Goal: Information Seeking & Learning: Learn about a topic

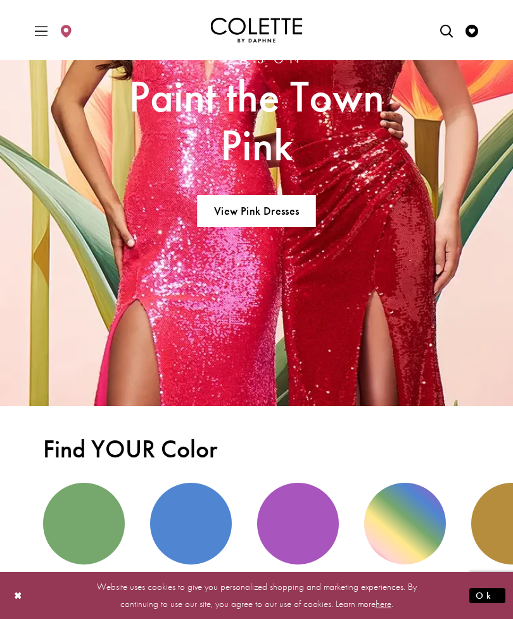
scroll to position [1806, 0]
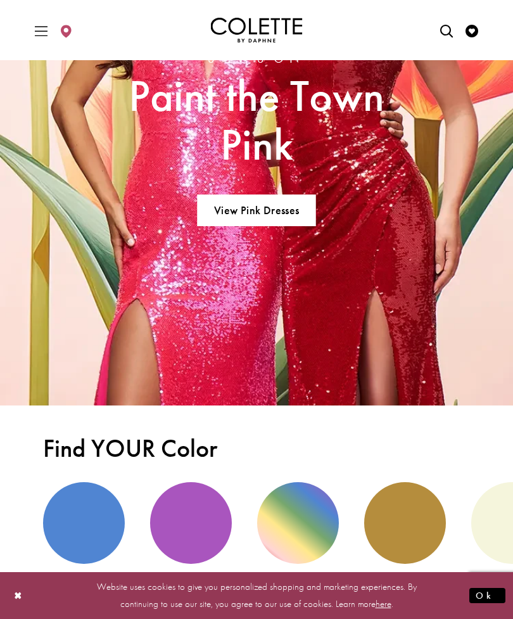
click at [234, 205] on link "View Pink Dresses" at bounding box center [256, 210] width 118 height 32
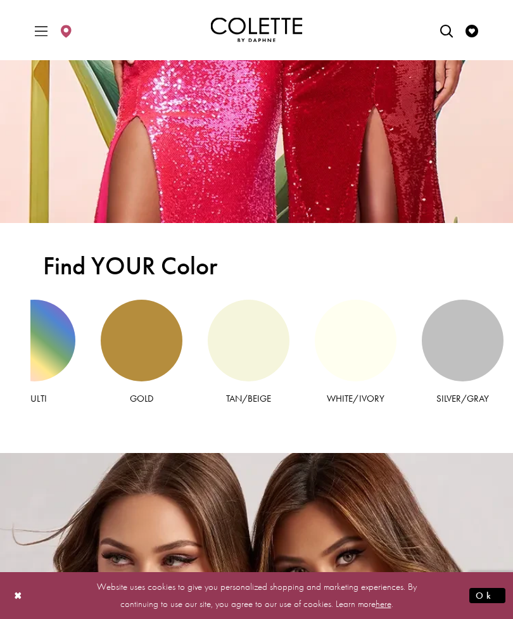
scroll to position [1989, 0]
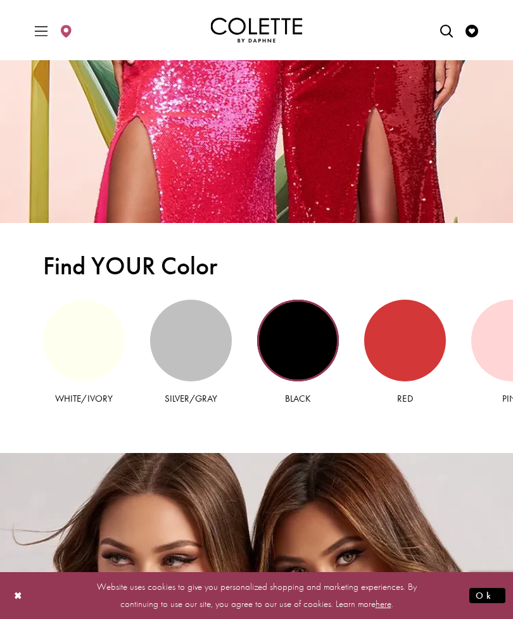
click at [311, 346] on div "Black view" at bounding box center [298, 341] width 82 height 82
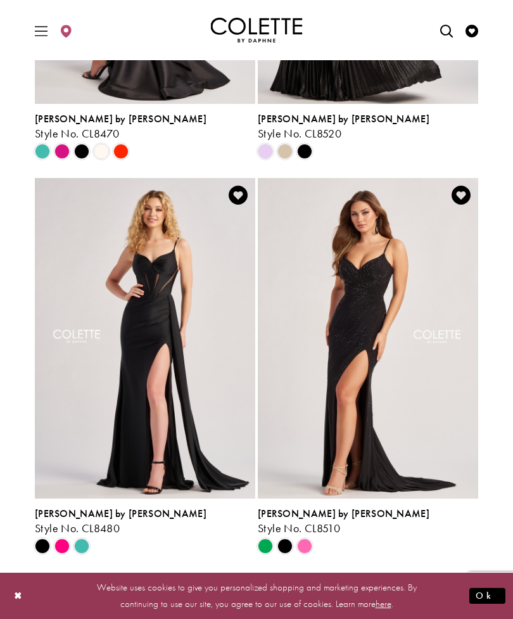
scroll to position [364, 0]
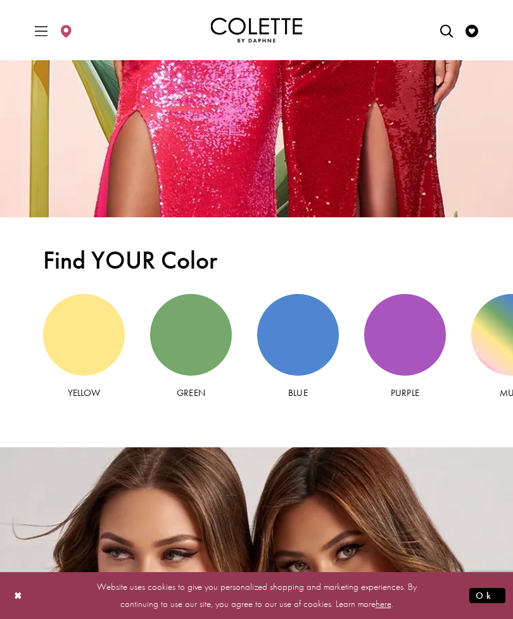
scroll to position [1994, 0]
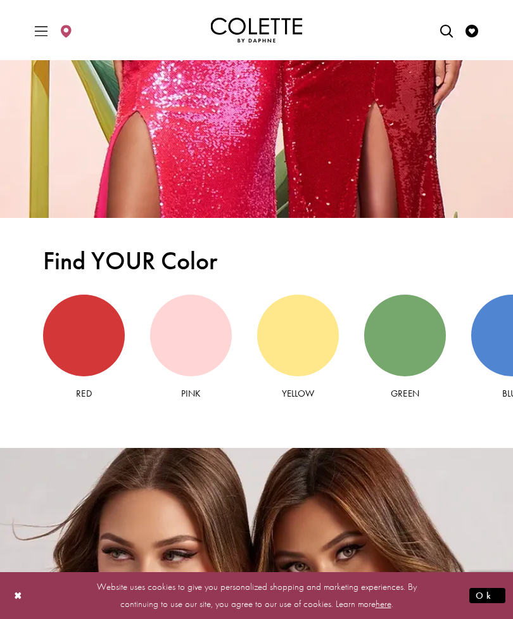
click at [91, 358] on div "Red view" at bounding box center [84, 336] width 82 height 82
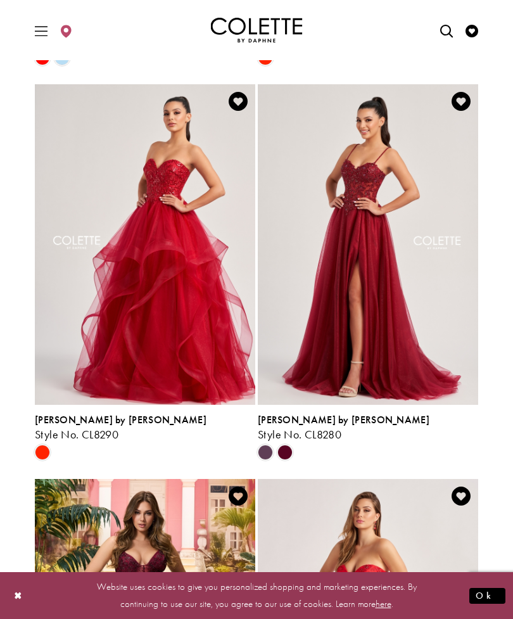
scroll to position [1658, 0]
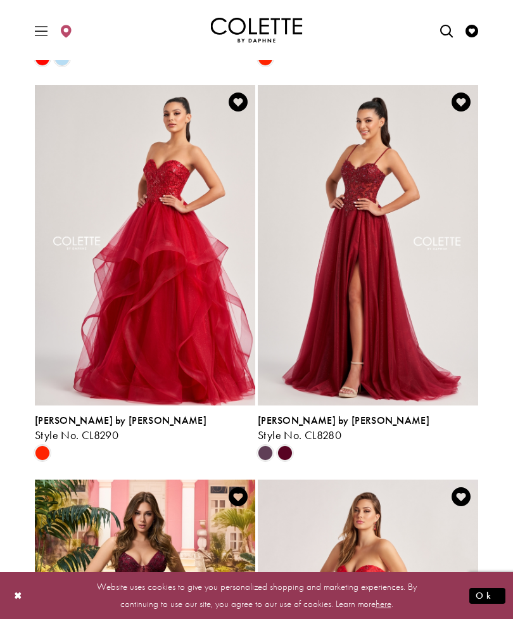
click at [433, 214] on img "Visit Colette by Daphne Style No. CL8280 Page" at bounding box center [368, 245] width 220 height 320
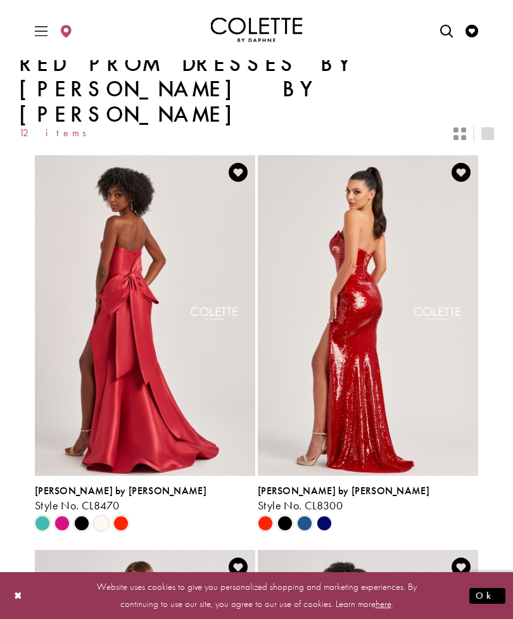
scroll to position [0, 0]
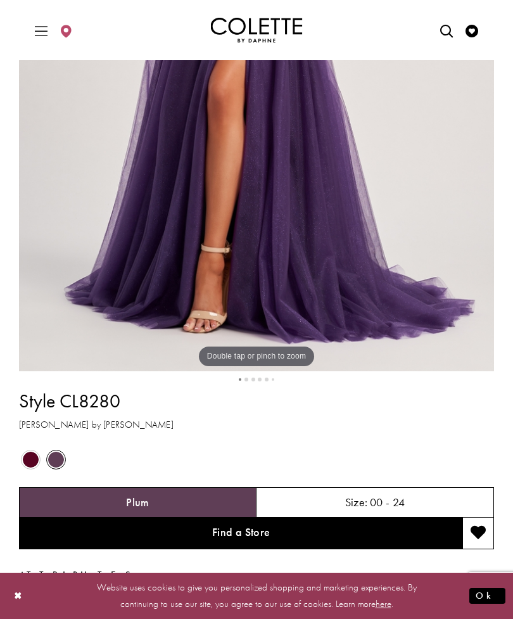
click at [30, 452] on span "Product color controls state depends on size chosen" at bounding box center [31, 460] width 16 height 16
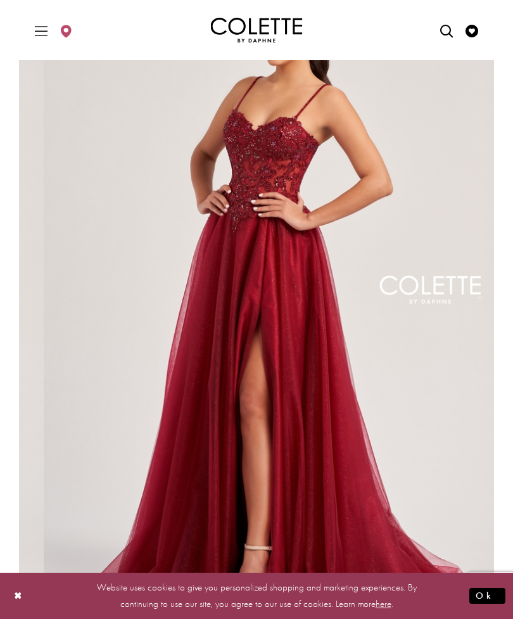
scroll to position [117, 0]
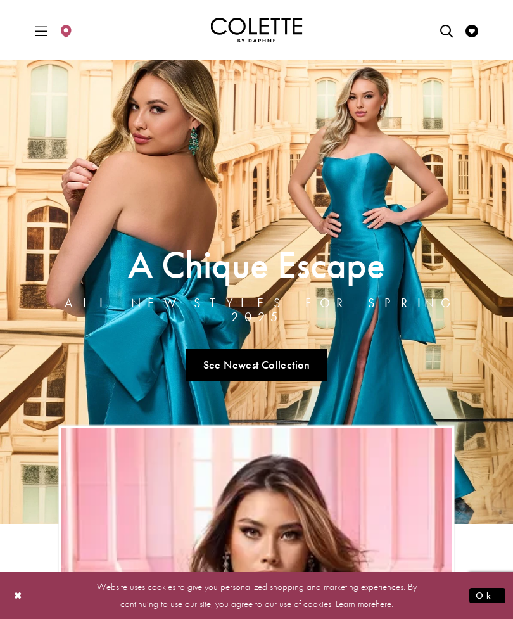
scroll to position [2042, 0]
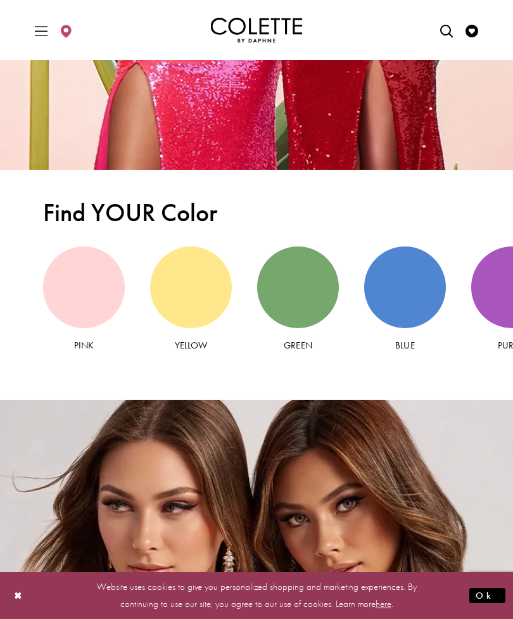
click at [410, 311] on div "Blue view" at bounding box center [405, 287] width 82 height 82
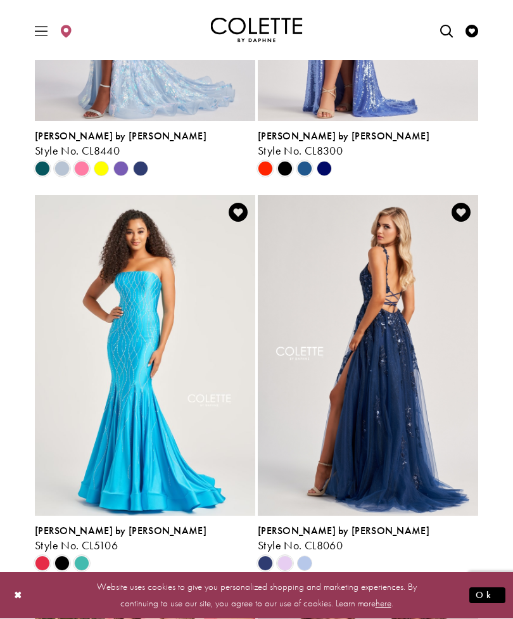
scroll to position [364, 0]
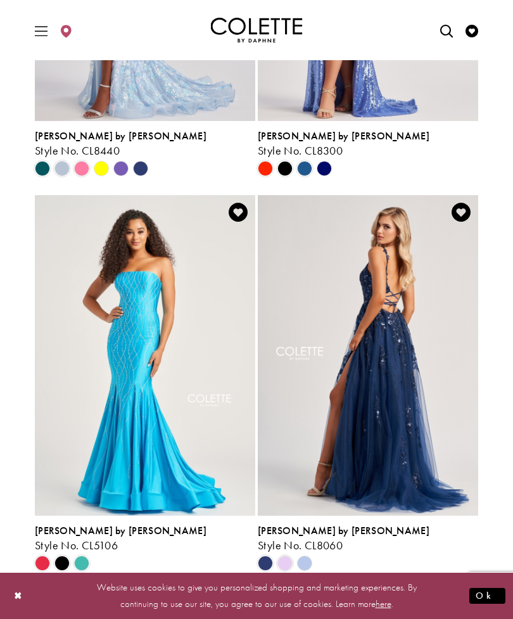
click at [438, 319] on img "Visit Colette by Daphne Style No. CL8060 Page" at bounding box center [368, 355] width 220 height 320
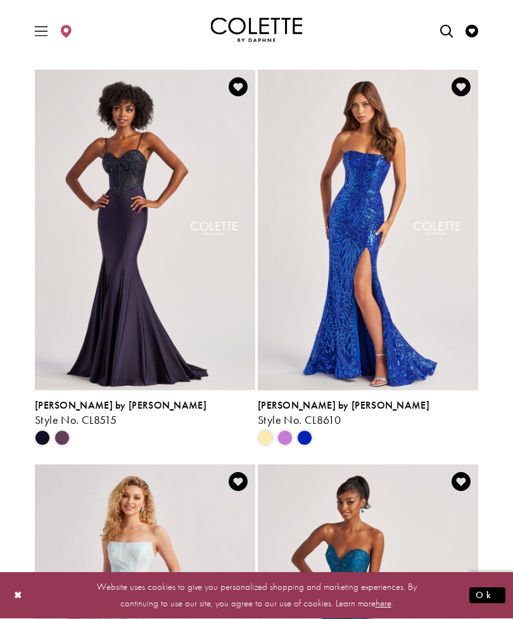
scroll to position [1279, 0]
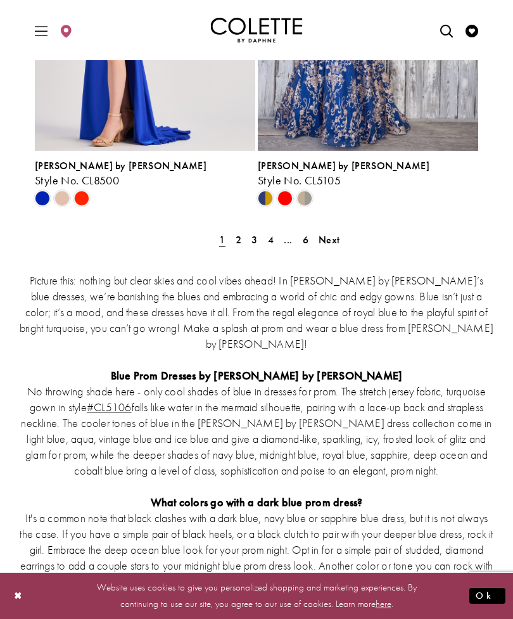
click at [239, 233] on span "2" at bounding box center [239, 239] width 6 height 13
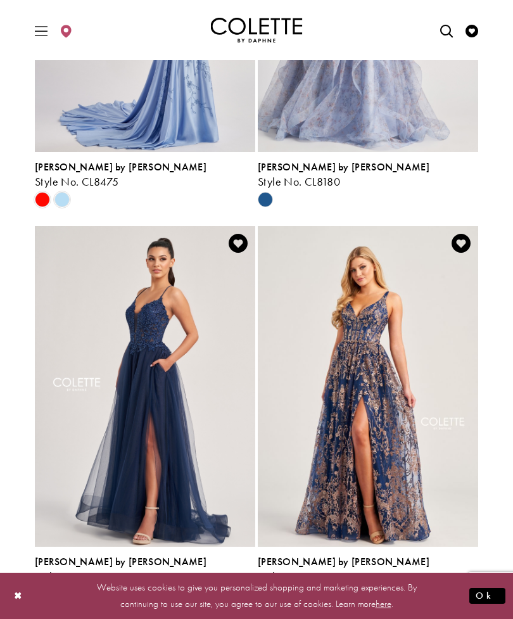
scroll to position [1917, 0]
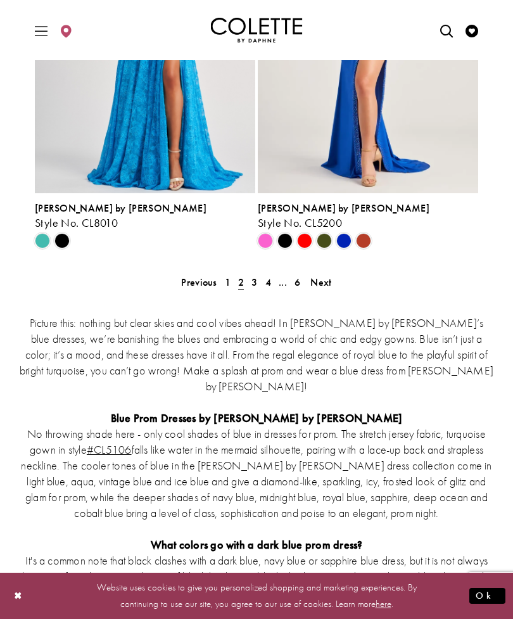
click at [256, 276] on span "3" at bounding box center [254, 282] width 6 height 13
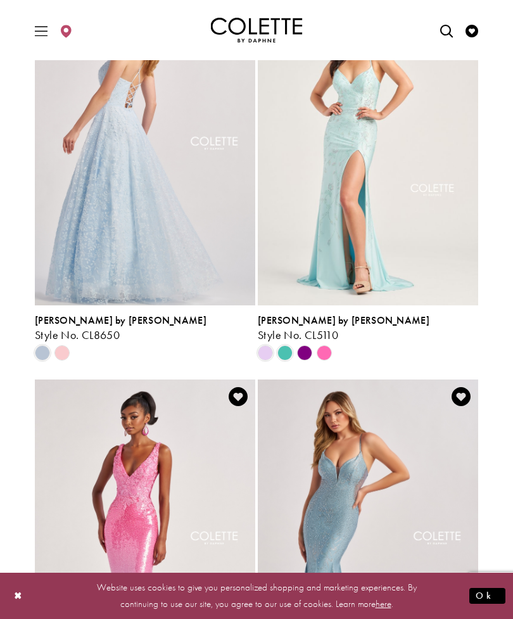
scroll to position [10, 0]
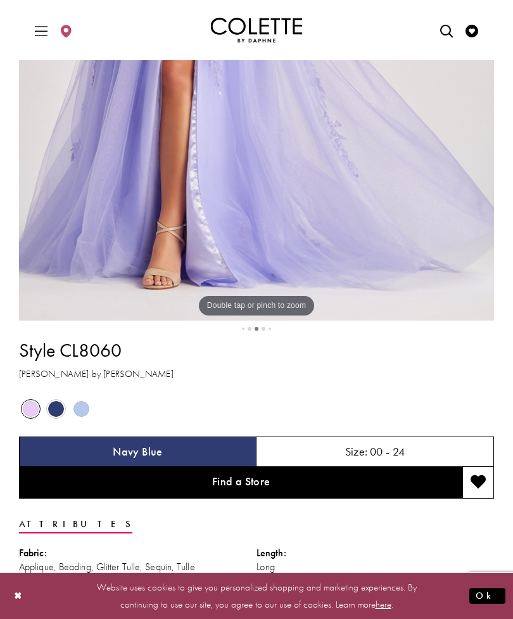
scroll to position [450, 0]
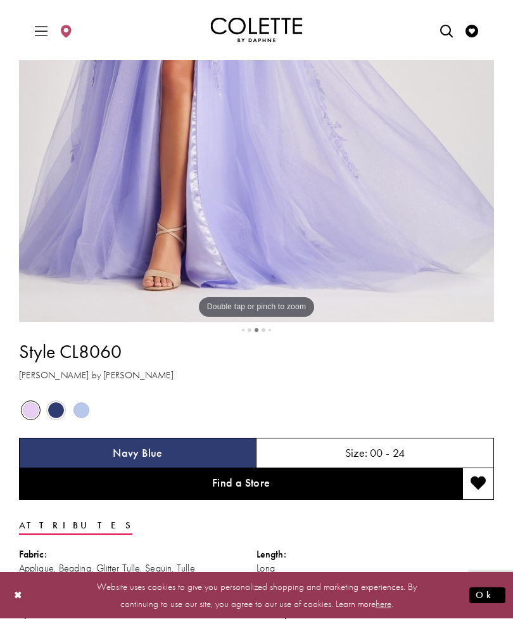
click at [80, 412] on span "Product color controls state depends on size chosen" at bounding box center [81, 411] width 16 height 16
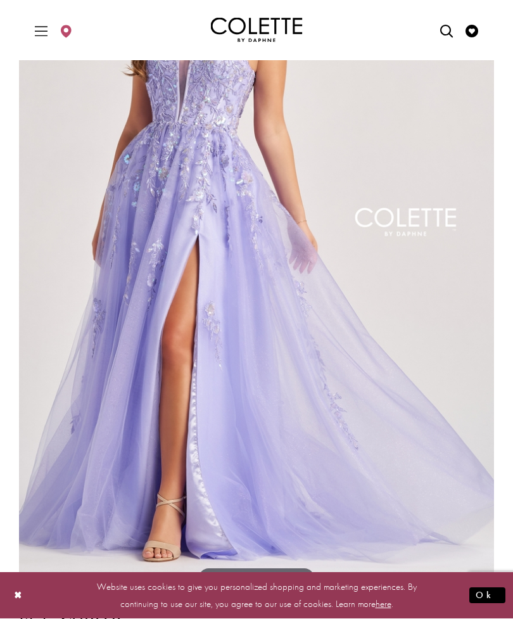
scroll to position [261, 0]
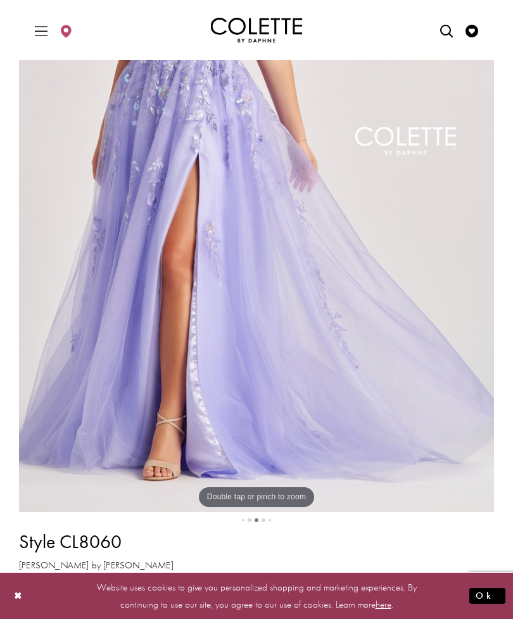
click at [86, 602] on span "Product color controls state depends on size chosen" at bounding box center [81, 600] width 16 height 16
click at [87, 593] on span "Product color controls state depends on size chosen" at bounding box center [81, 600] width 16 height 16
click at [59, 601] on span "Product color controls state depends on size chosen" at bounding box center [56, 600] width 16 height 16
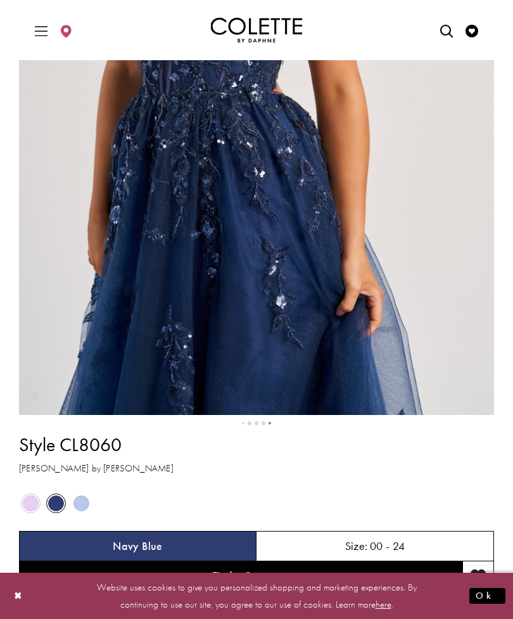
scroll to position [357, 0]
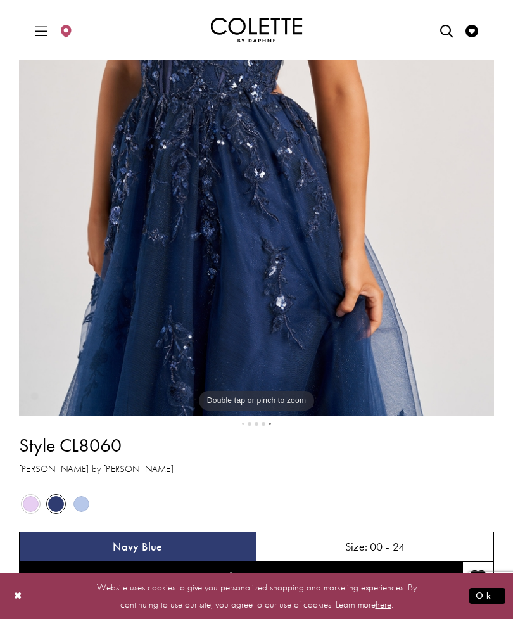
click at [80, 505] on span "Product color controls state depends on size chosen" at bounding box center [81, 504] width 16 height 16
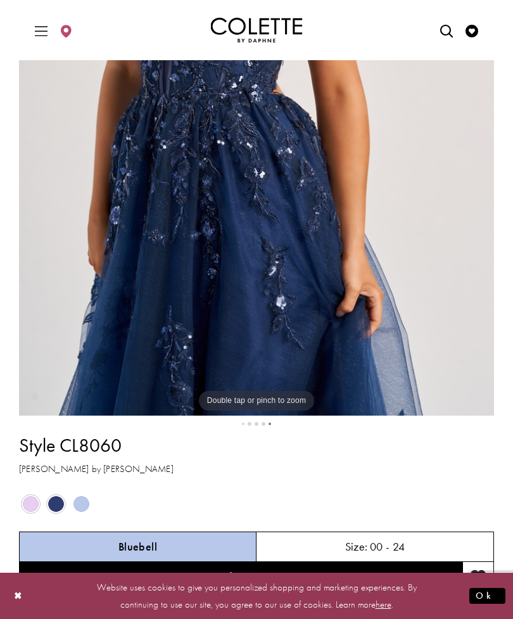
click at [84, 505] on span "Product color controls state depends on size chosen" at bounding box center [81, 504] width 16 height 16
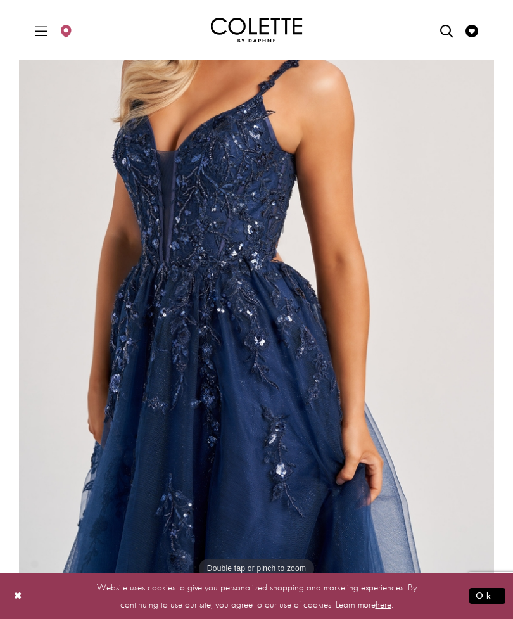
scroll to position [167, 0]
